Goal: Information Seeking & Learning: Learn about a topic

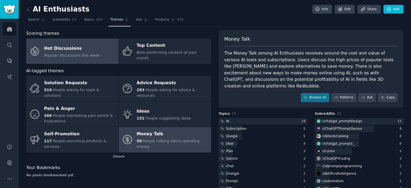
click at [60, 44] on div "Hot Discussions" at bounding box center [72, 48] width 56 height 9
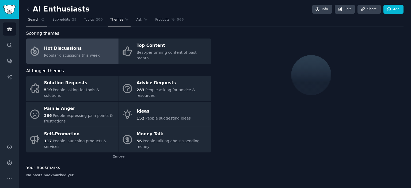
click at [34, 21] on span "Search" at bounding box center [33, 19] width 11 height 5
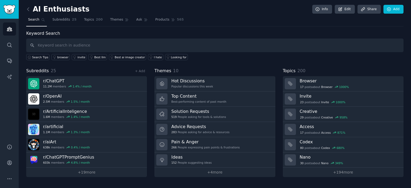
click at [49, 44] on input "text" at bounding box center [214, 46] width 377 height 14
type input "gold"
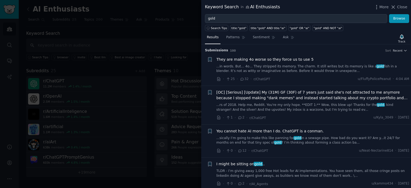
click at [87, 28] on div at bounding box center [205, 94] width 411 height 188
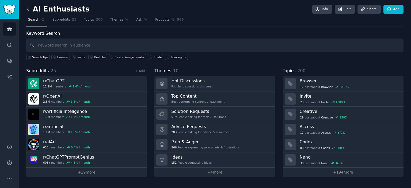
click at [30, 10] on icon at bounding box center [28, 9] width 6 height 6
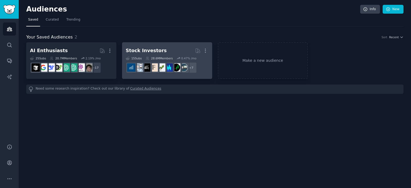
click at [145, 50] on div "Stock Investors" at bounding box center [146, 50] width 41 height 7
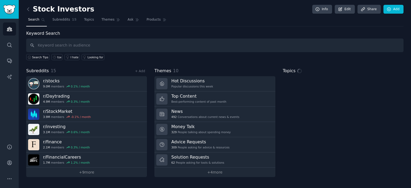
click at [90, 45] on input "text" at bounding box center [214, 46] width 377 height 14
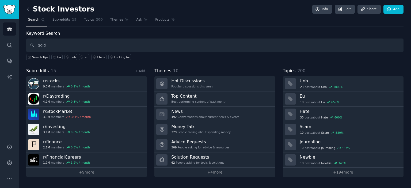
type input "gold"
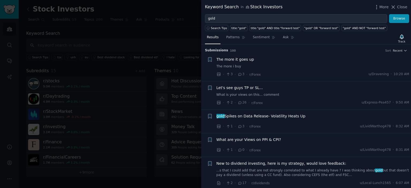
click at [233, 62] on div "The more it goes up The more i buy" at bounding box center [313, 63] width 193 height 12
click at [233, 59] on span "The more it goes up" at bounding box center [236, 60] width 38 height 6
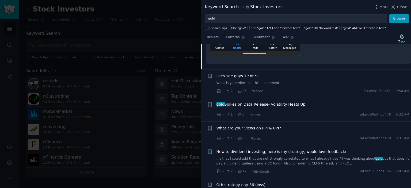
scroll to position [270, 0]
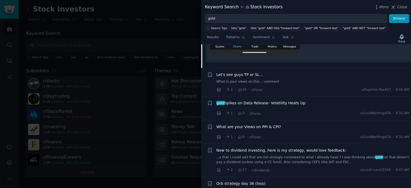
click at [248, 103] on span "gold Spikes on Data Release- Volatility Heats Up" at bounding box center [261, 103] width 89 height 6
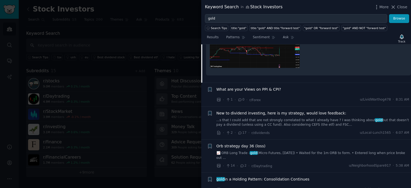
scroll to position [130, 0]
click at [247, 113] on span "New to dividend investing, here is my strategy, would love feedback:" at bounding box center [282, 114] width 130 height 6
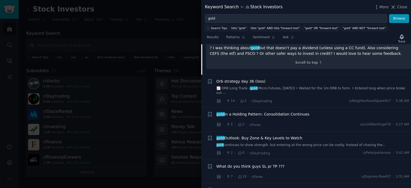
scroll to position [321, 0]
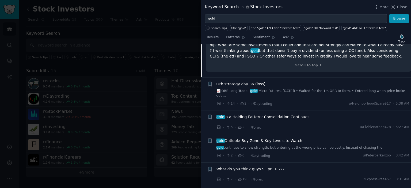
click at [247, 81] on span "Orb strategy day 36 (loss)" at bounding box center [241, 84] width 49 height 6
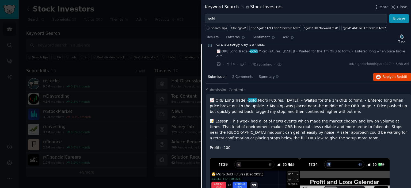
scroll to position [145, 0]
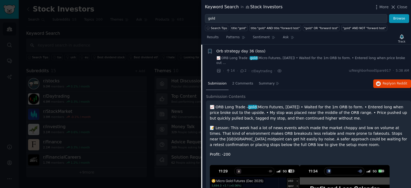
drag, startPoint x: 220, startPoint y: 100, endPoint x: 334, endPoint y: 115, distance: 115.6
click at [334, 115] on p "📈 ORB Long Trade – gold (Micro Futures, [DATE]) • Waited for the 1m ORB to form…" at bounding box center [309, 112] width 198 height 17
